Goal: Task Accomplishment & Management: Use online tool/utility

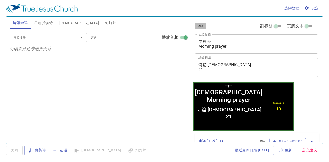
click at [197, 24] on button "清除" at bounding box center [201, 26] width 12 height 6
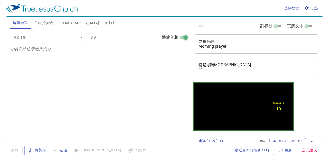
click at [181, 38] on input "播放音频" at bounding box center [185, 38] width 18 height 6
checkbox input "false"
click at [46, 22] on span "证道 赞美诗" at bounding box center [43, 23] width 19 height 6
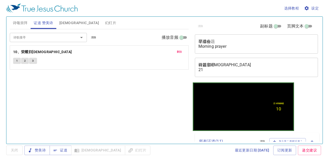
click at [96, 36] on span "清除" at bounding box center [93, 37] width 5 height 5
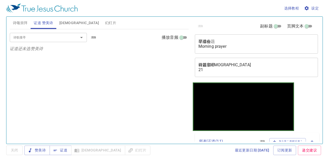
click at [21, 21] on span "诗颂崇拜" at bounding box center [20, 23] width 15 height 6
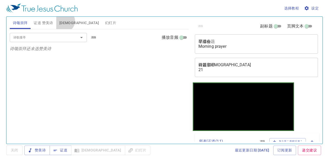
click at [64, 21] on span "圣经" at bounding box center [79, 23] width 40 height 6
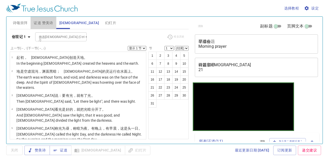
click at [45, 24] on span "证道 赞美诗" at bounding box center [43, 23] width 19 height 6
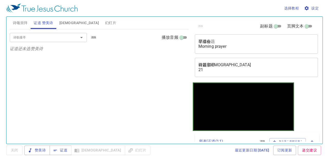
click at [21, 21] on span "诗颂崇拜" at bounding box center [20, 23] width 15 height 6
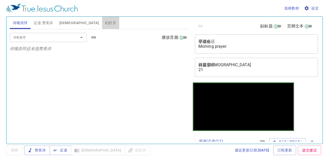
click at [105, 22] on span "幻灯片" at bounding box center [110, 23] width 11 height 6
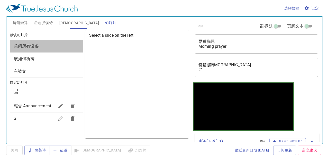
click at [54, 43] on span "关闭所有设备" at bounding box center [46, 46] width 65 height 6
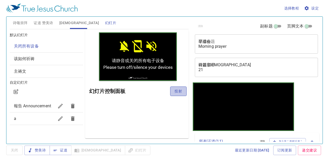
click at [177, 90] on span "投射" at bounding box center [178, 91] width 8 height 6
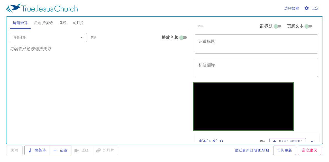
click at [75, 22] on span "幻灯片" at bounding box center [78, 23] width 11 height 6
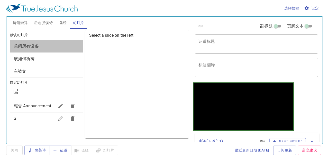
click at [53, 45] on span "关闭所有设备" at bounding box center [46, 46] width 65 height 6
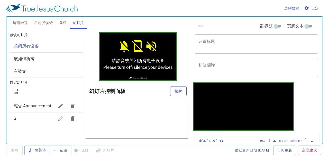
click at [173, 93] on button "投射" at bounding box center [178, 92] width 16 height 10
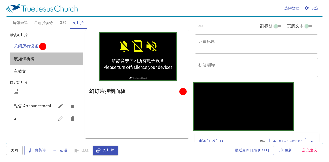
click at [78, 57] on span "该如何祈祷" at bounding box center [46, 59] width 65 height 6
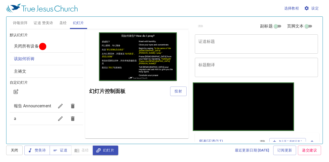
click at [179, 90] on span "投射" at bounding box center [178, 91] width 8 height 6
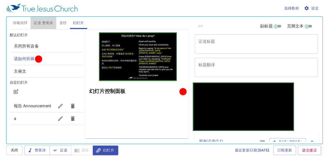
click at [38, 26] on button "证道 赞美诗" at bounding box center [43, 23] width 25 height 12
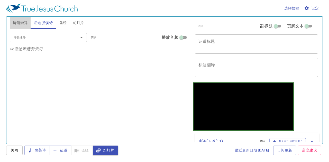
click at [23, 21] on span "诗颂崇拜" at bounding box center [20, 23] width 15 height 6
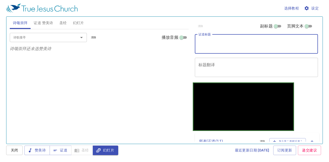
click at [233, 43] on textarea "证道标题" at bounding box center [256, 44] width 116 height 10
type textarea "n"
click at [83, 24] on span "幻灯片" at bounding box center [78, 23] width 11 height 6
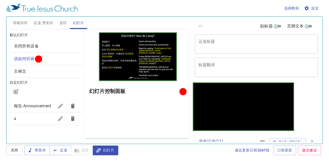
click at [21, 19] on button "诗颂崇拜" at bounding box center [20, 23] width 21 height 12
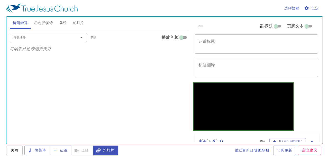
click at [36, 38] on input "诗歌搜寻" at bounding box center [40, 37] width 59 height 6
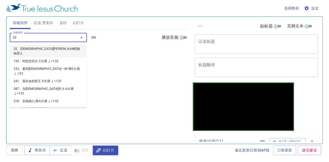
type input "322"
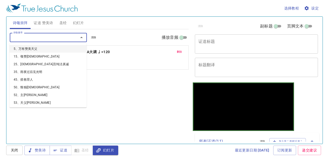
type input "5"
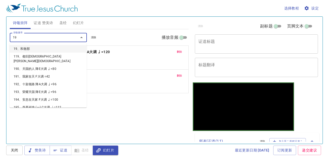
type input "194"
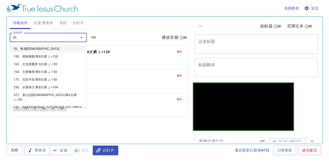
type input "500"
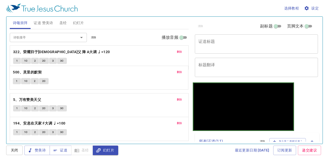
drag, startPoint x: 88, startPoint y: 134, endPoint x: 98, endPoint y: 82, distance: 52.2
click at [98, 117] on div "删除 322、荣耀归于天父 降 A大调 ♩=120 1 1C 2 2C 3 3C 删除 5、万有赞美天父 1 1C 2 2C 3 3C 删除 194、安息在天…" at bounding box center [99, 129] width 179 height 24
click at [17, 41] on div "诗歌搜寻" at bounding box center [48, 37] width 77 height 9
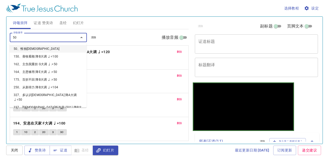
type input "504"
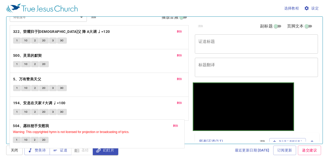
scroll to position [27, 0]
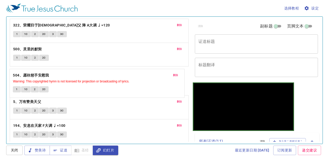
drag, startPoint x: 148, startPoint y: 136, endPoint x: 145, endPoint y: 86, distance: 50.6
click at [145, 95] on div "删除 322、荣耀归于天父 降 A大调 ♩=120 1 1C 2 2C 3 3C 删除 500、灵里的默契 1 1C 2 2C 删除 5、万有赞美天父 1 1…" at bounding box center [99, 107] width 179 height 24
click at [145, 131] on div "1 1C 2 2C" at bounding box center [99, 134] width 172 height 7
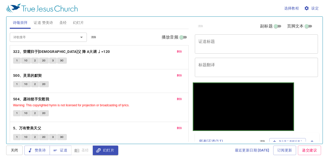
scroll to position [0, 0]
click at [59, 40] on input "诗歌搜寻" at bounding box center [40, 37] width 59 height 6
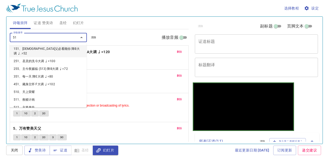
type input "514"
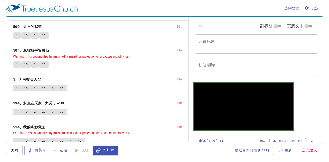
scroll to position [51, 0]
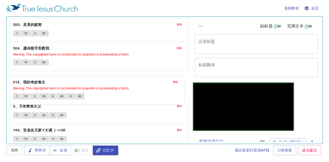
drag, startPoint x: 126, startPoint y: 132, endPoint x: 124, endPoint y: 87, distance: 45.5
click at [124, 71] on div "删除 322、荣耀归于天父 降 A大调 ♩=120 1 1C 2 2C 3 3C 删除 500、灵里的默契 1 1C 2 2C 删除 504、愿祢慈手安慰我 …" at bounding box center [99, 56] width 179 height 29
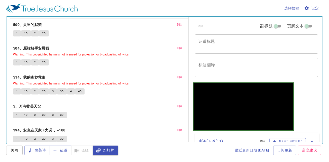
click at [177, 104] on span "删除" at bounding box center [179, 106] width 5 height 5
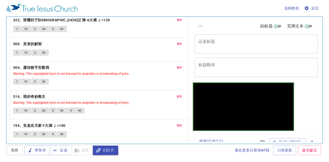
click at [177, 123] on span "删除" at bounding box center [179, 125] width 5 height 5
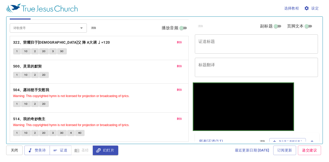
scroll to position [8, 0]
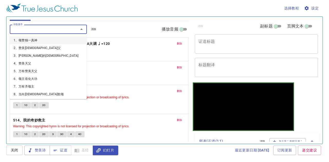
click at [45, 30] on input "诗歌搜寻" at bounding box center [40, 29] width 59 height 6
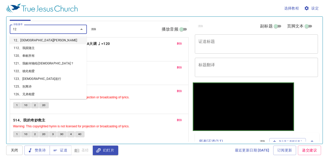
type input "126"
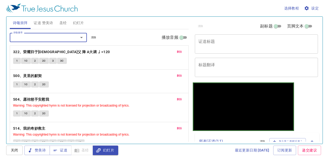
scroll to position [32, 0]
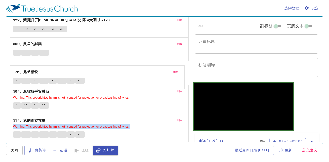
drag, startPoint x: 109, startPoint y: 132, endPoint x: 127, endPoint y: 80, distance: 55.7
click at [127, 85] on div "删除 322、荣耀归于天父 降 A大调 ♩=120 1 1C 2 2C 3 3C 删除 500、灵里的默契 1 1C 2 2C 删除 504、愿祢慈手安慰我 …" at bounding box center [99, 99] width 179 height 29
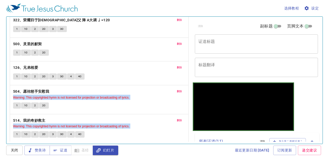
click at [177, 90] on span "删除" at bounding box center [179, 91] width 5 height 5
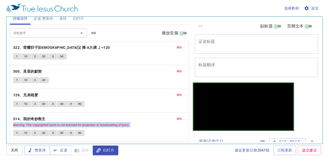
scroll to position [3, 0]
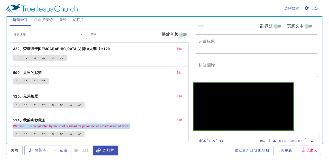
click at [15, 22] on span "诗颂崇拜" at bounding box center [20, 20] width 15 height 6
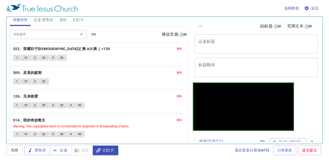
click at [139, 124] on span "Warning: This copyrighted hymn is not licensed for projection or broadcasting o…" at bounding box center [99, 126] width 172 height 5
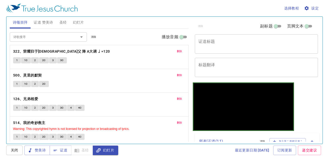
scroll to position [0, 0]
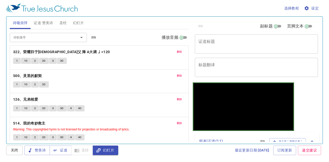
click at [22, 39] on input "诗歌搜寻" at bounding box center [40, 37] width 59 height 6
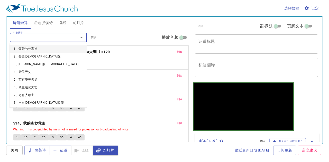
type input "5"
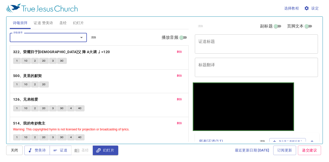
click at [21, 24] on span "诗颂崇拜" at bounding box center [20, 23] width 15 height 6
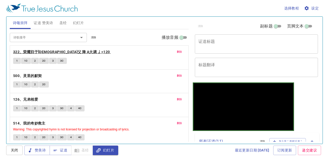
click at [29, 50] on b "322、荣耀归于[DEMOGRAPHIC_DATA]父 降 A大调 ♩=120" at bounding box center [61, 52] width 97 height 6
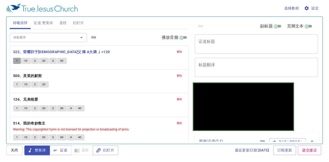
click at [15, 59] on button "1" at bounding box center [17, 61] width 8 height 6
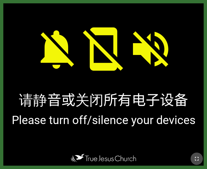
click at [197, 156] on icon "button" at bounding box center [197, 159] width 6 height 6
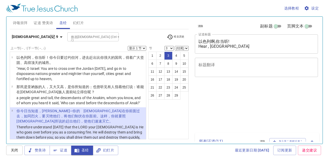
select select "3"
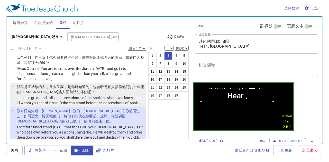
scroll to position [30, 0]
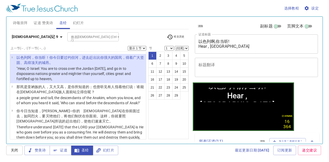
scroll to position [180, 0]
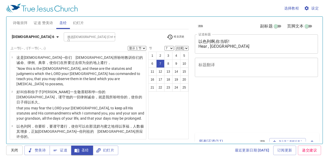
select select "7"
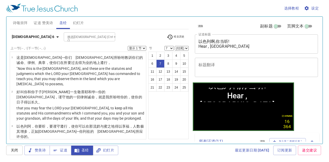
scroll to position [130, 0]
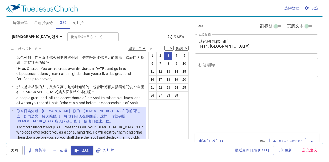
select select "3"
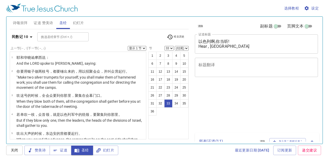
select select "33"
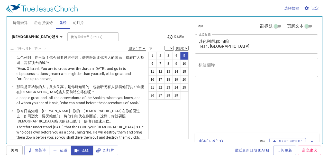
select select "5"
select select "7"
